Goal: Task Accomplishment & Management: Use online tool/utility

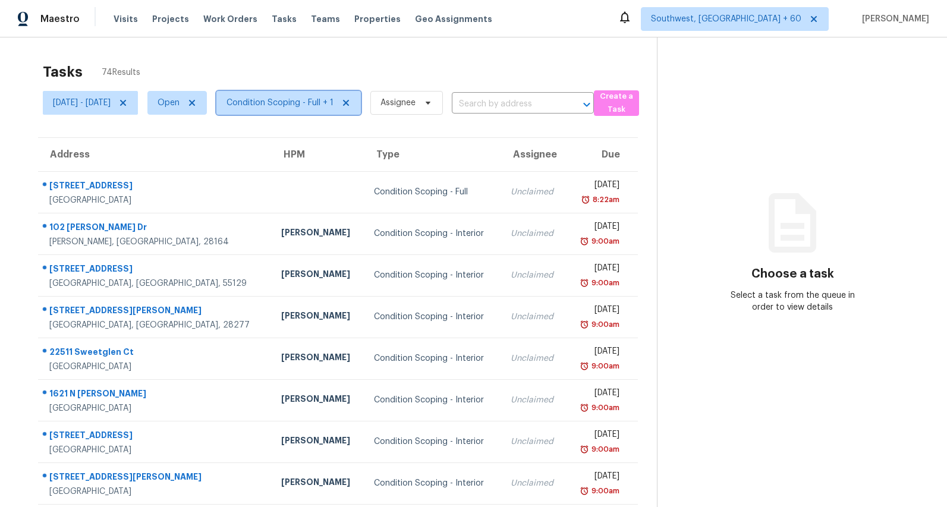
click at [329, 107] on span "Condition Scoping - Full + 1" at bounding box center [280, 103] width 107 height 12
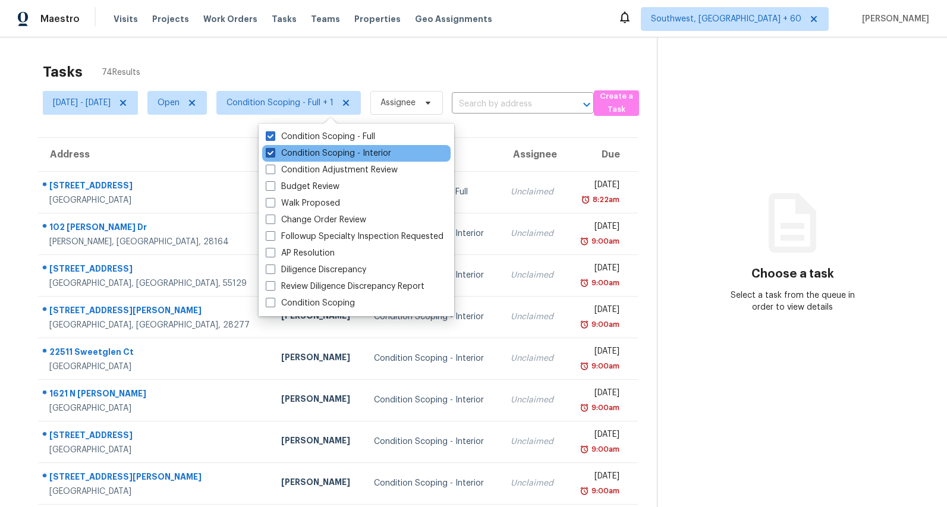
click at [301, 156] on label "Condition Scoping - Interior" at bounding box center [328, 153] width 125 height 12
click at [274, 155] on input "Condition Scoping - Interior" at bounding box center [270, 151] width 8 height 8
checkbox input "false"
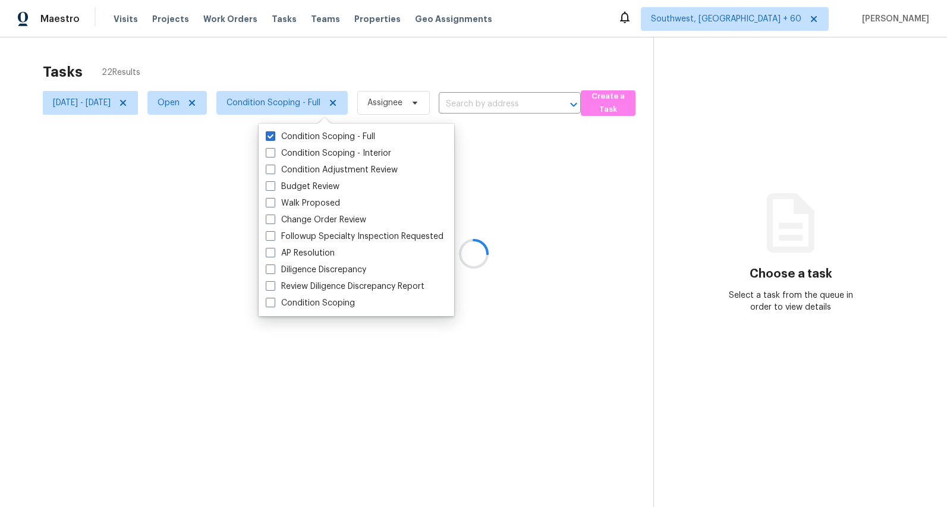
click at [278, 62] on div at bounding box center [473, 253] width 947 height 507
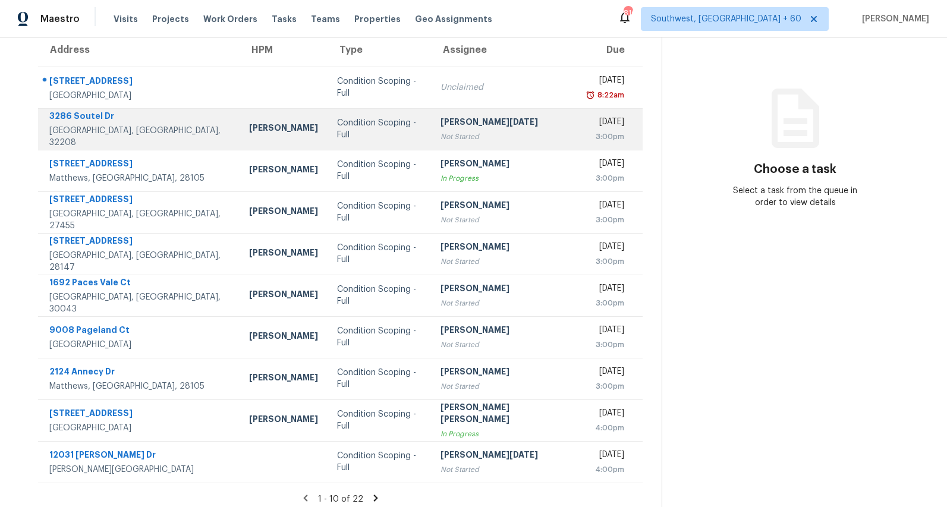
scroll to position [112, 0]
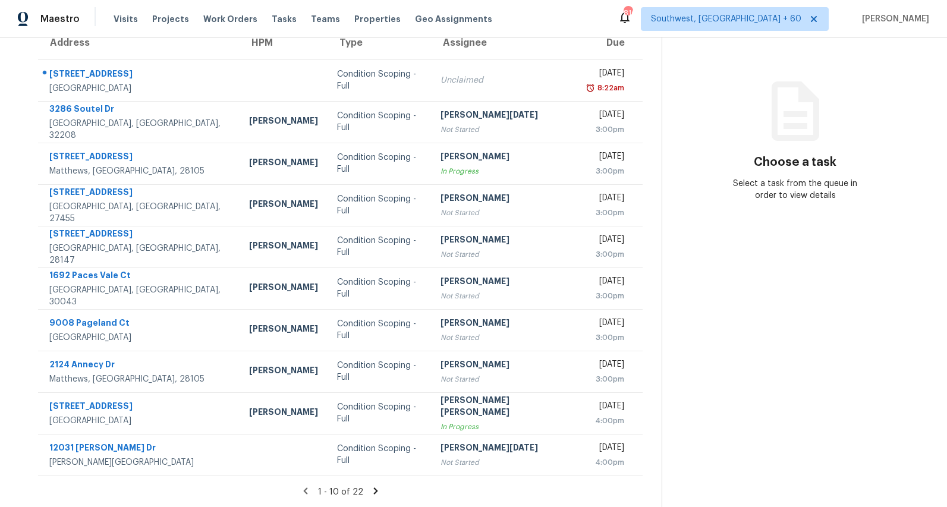
click at [376, 489] on icon at bounding box center [375, 491] width 4 height 7
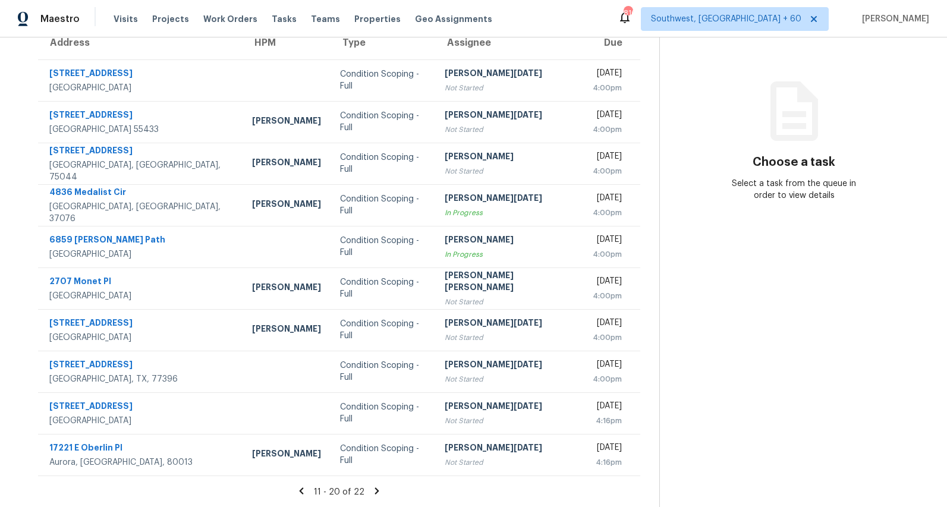
click at [378, 491] on icon at bounding box center [377, 491] width 4 height 7
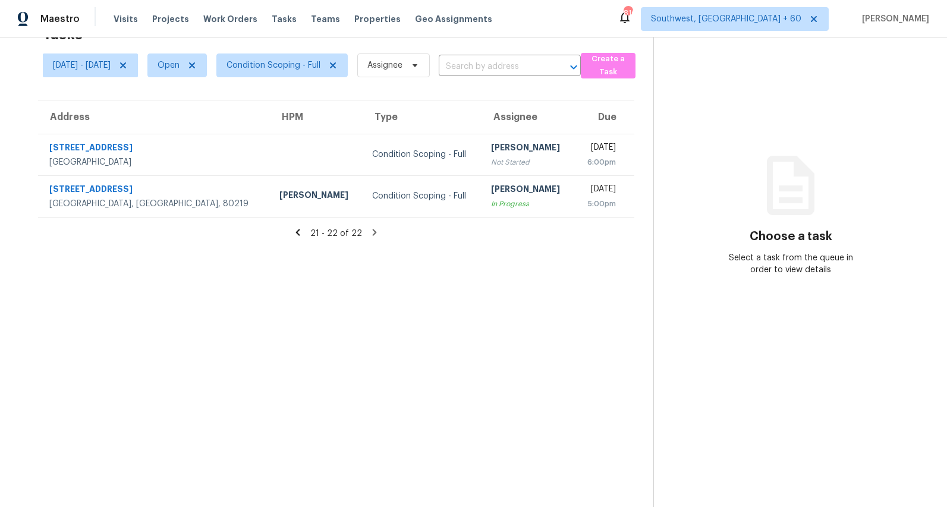
scroll to position [0, 0]
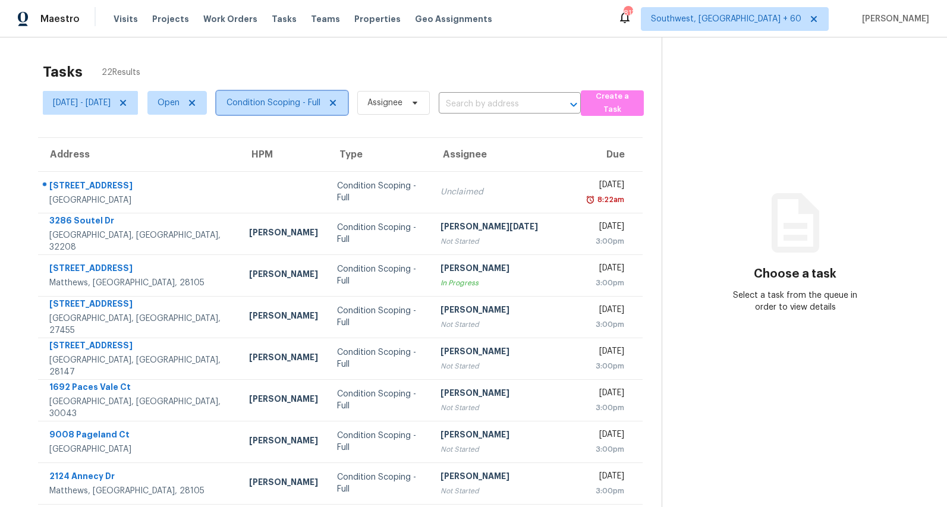
click at [313, 105] on span "Condition Scoping - Full" at bounding box center [274, 103] width 94 height 12
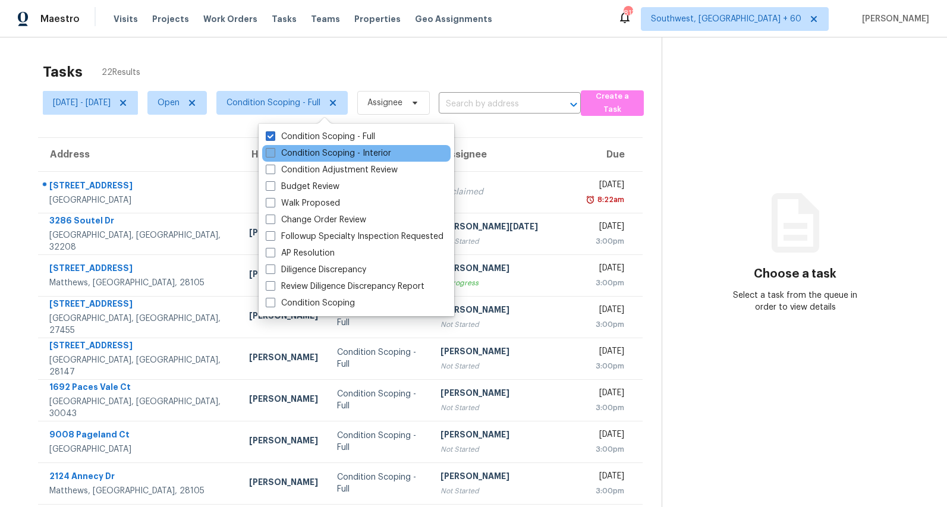
click at [301, 153] on label "Condition Scoping - Interior" at bounding box center [328, 153] width 125 height 12
click at [274, 153] on input "Condition Scoping - Interior" at bounding box center [270, 151] width 8 height 8
checkbox input "true"
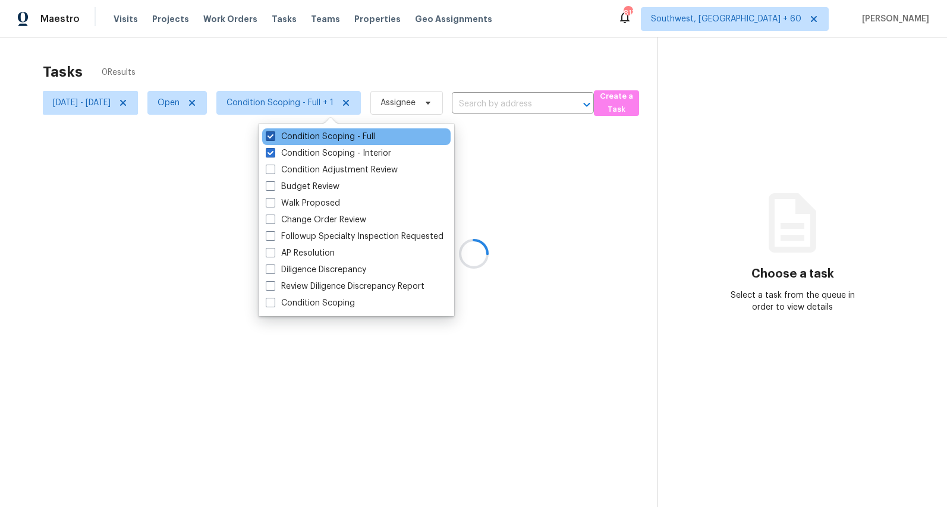
click at [298, 137] on label "Condition Scoping - Full" at bounding box center [320, 137] width 109 height 12
click at [274, 137] on input "Condition Scoping - Full" at bounding box center [270, 135] width 8 height 8
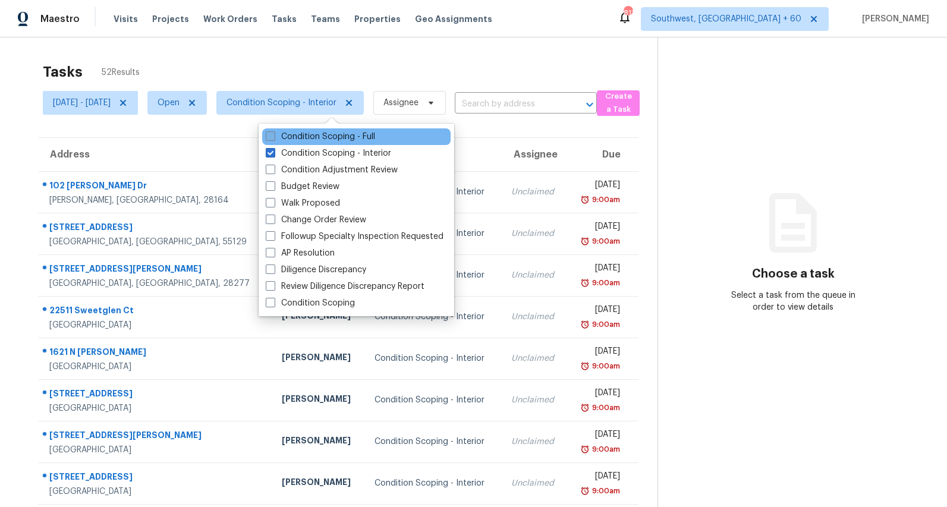
click at [315, 137] on label "Condition Scoping - Full" at bounding box center [320, 137] width 109 height 12
click at [274, 137] on input "Condition Scoping - Full" at bounding box center [270, 135] width 8 height 8
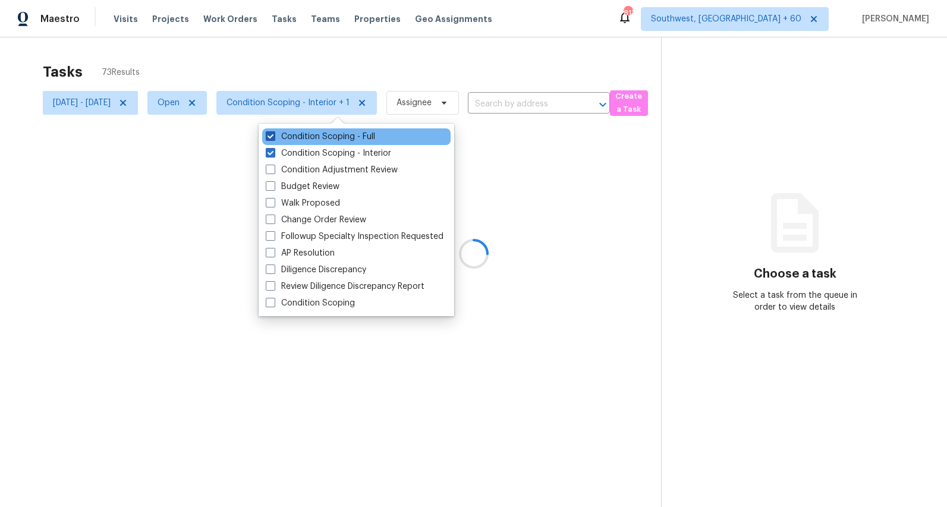
click at [300, 134] on label "Condition Scoping - Full" at bounding box center [320, 137] width 109 height 12
click at [274, 134] on input "Condition Scoping - Full" at bounding box center [270, 135] width 8 height 8
click at [300, 134] on label "Condition Scoping - Full" at bounding box center [320, 137] width 109 height 12
click at [274, 134] on input "Condition Scoping - Full" at bounding box center [270, 135] width 8 height 8
checkbox input "true"
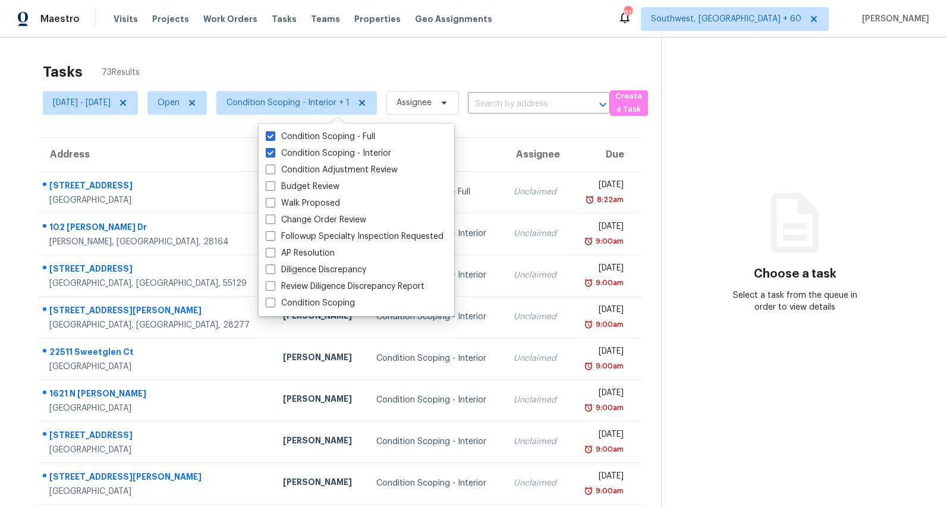
click at [345, 53] on div "Tasks 73 Results Mon, Aug 18 - Thu, Aug 21 Open Condition Scoping - Interior + …" at bounding box center [473, 328] width 947 height 582
